Goal: Task Accomplishment & Management: Use online tool/utility

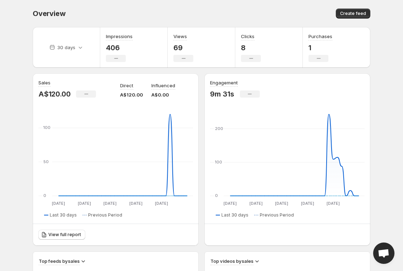
click at [27, 125] on div "Overview. This page is ready Overview Create feed 30 days Impressions 406 No ch…" at bounding box center [201, 272] width 355 height 545
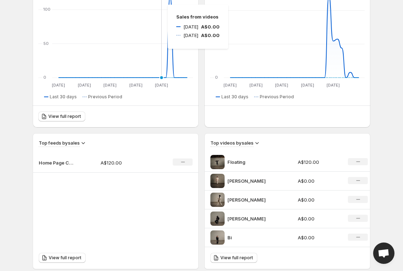
scroll to position [128, 0]
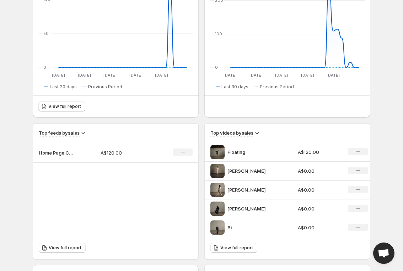
click at [281, 153] on p "Floating" at bounding box center [254, 151] width 53 height 7
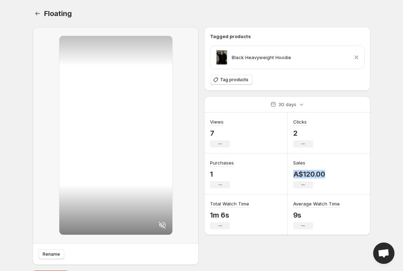
drag, startPoint x: 293, startPoint y: 173, endPoint x: 344, endPoint y: 173, distance: 50.9
click at [344, 173] on div "Sales A$120.00 No change" at bounding box center [329, 173] width 83 height 41
click at [317, 109] on div "30 days" at bounding box center [288, 104] width 166 height 16
click at [39, 12] on icon "Settings" at bounding box center [37, 13] width 7 height 7
